Goal: Check status: Check status

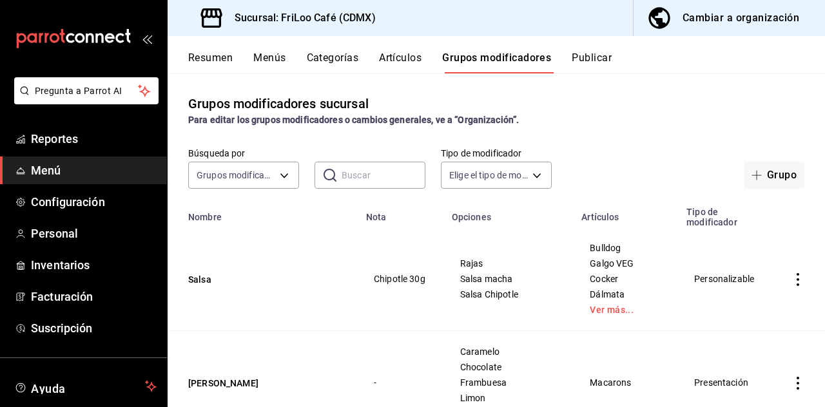
click at [73, 141] on span "Reportes" at bounding box center [94, 138] width 126 height 17
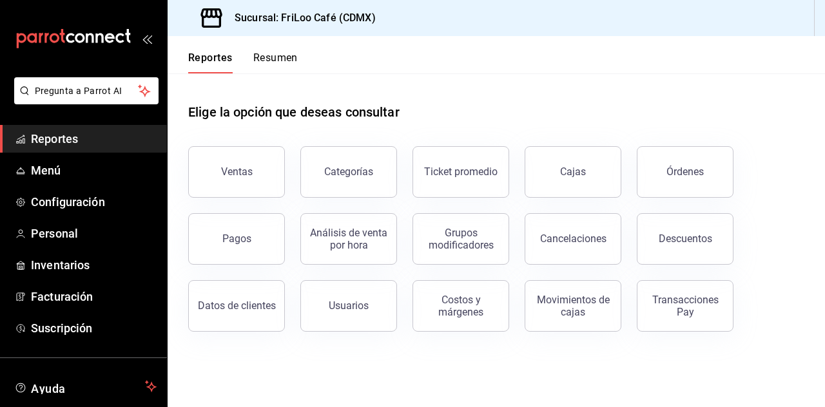
click at [701, 307] on div "Transacciones Pay" at bounding box center [685, 306] width 80 height 24
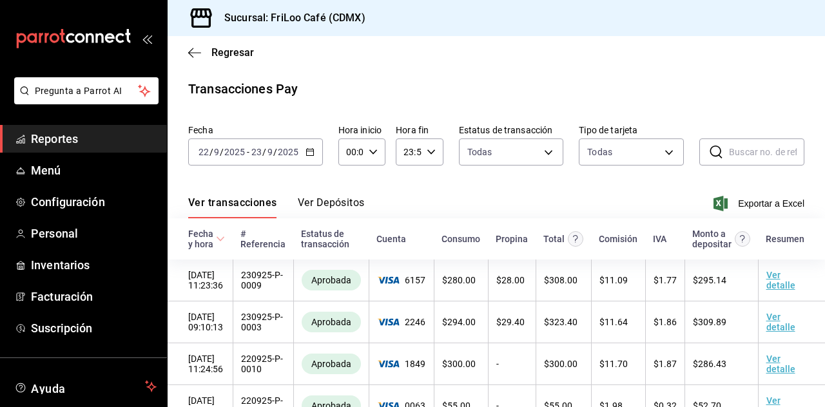
click at [309, 153] on icon "button" at bounding box center [310, 152] width 9 height 9
click at [308, 155] on \(Stroke\) "button" at bounding box center [310, 152] width 8 height 7
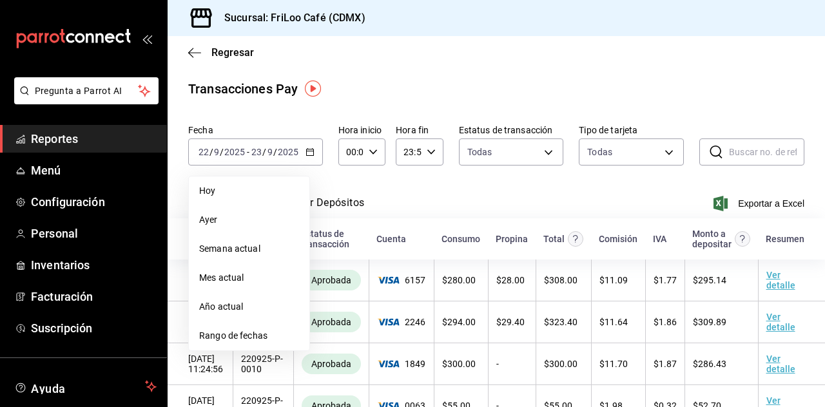
click at [226, 198] on li "Hoy" at bounding box center [249, 191] width 121 height 29
